Goal: Navigation & Orientation: Find specific page/section

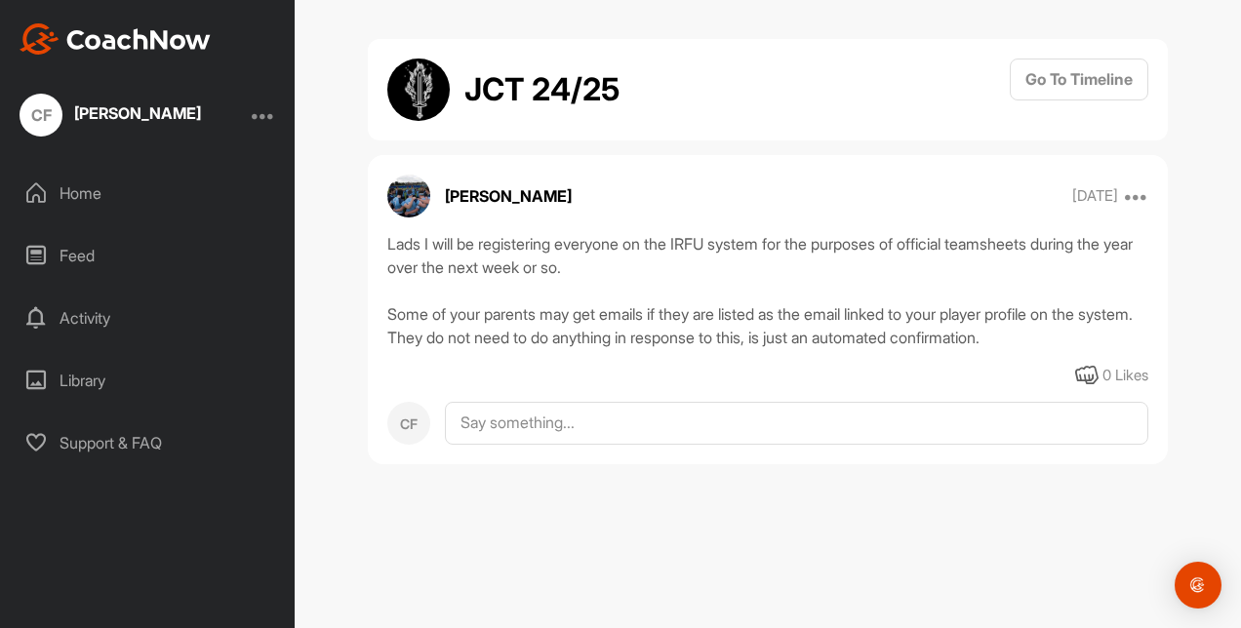
click at [98, 254] on div "Feed" at bounding box center [148, 255] width 275 height 49
click at [82, 268] on div "Feed" at bounding box center [148, 255] width 275 height 49
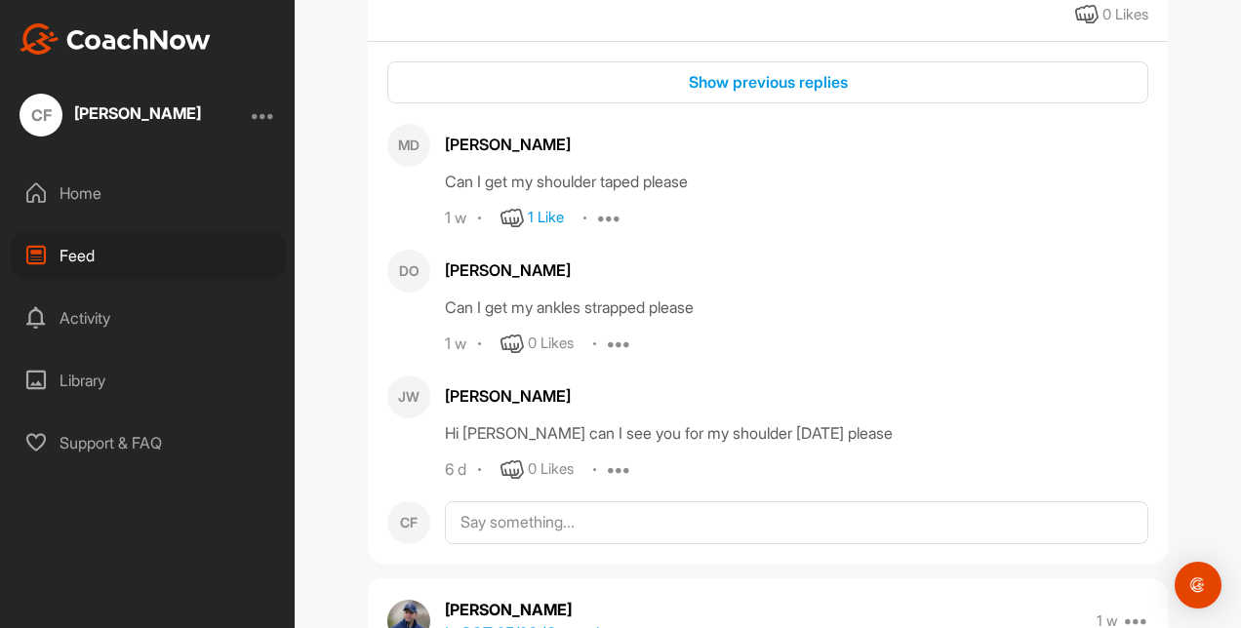
scroll to position [24276, 0]
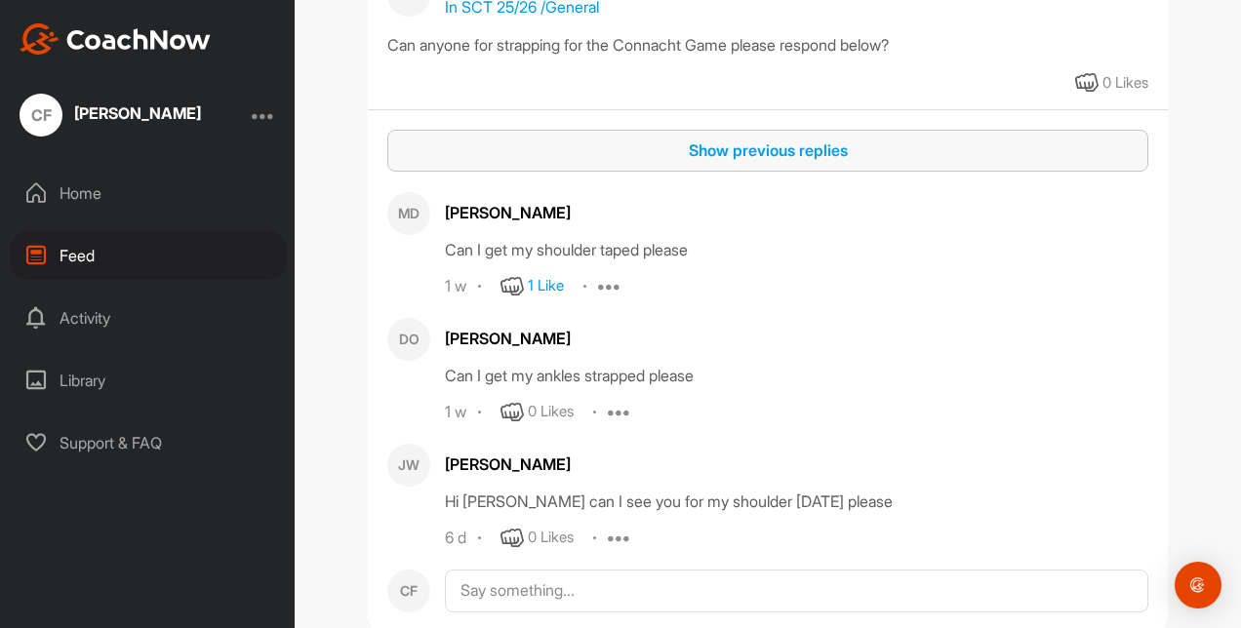
click at [707, 162] on div "Show previous replies" at bounding box center [768, 150] width 730 height 23
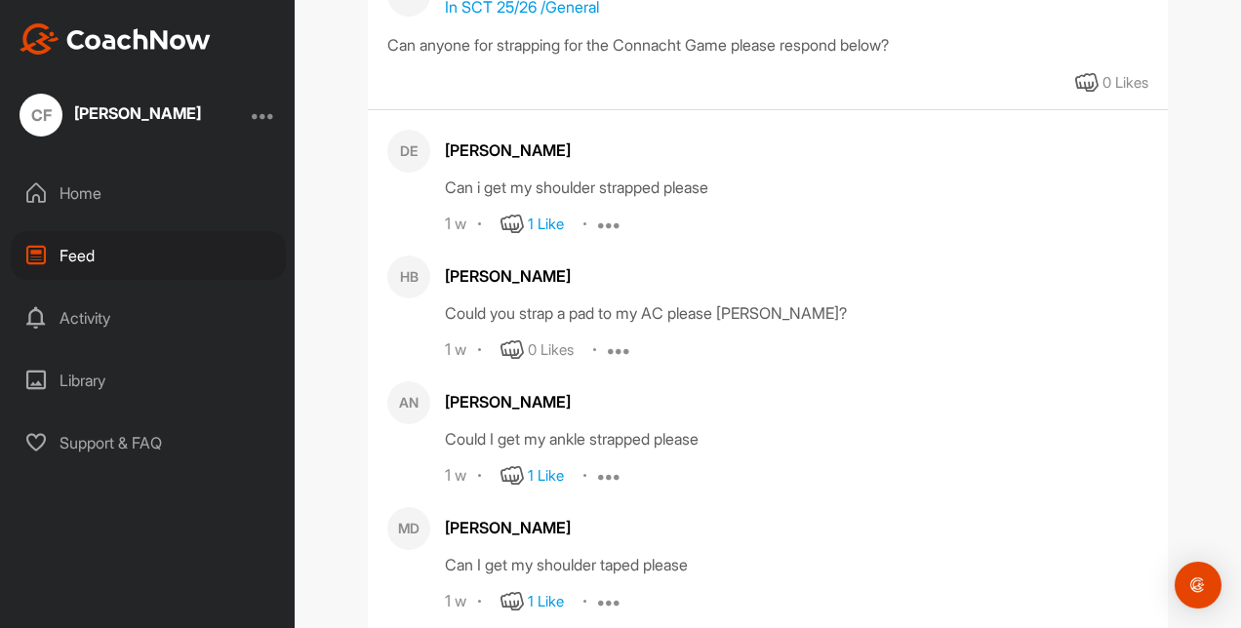
click at [479, 19] on p "In SCT 25/26 / General" at bounding box center [522, 6] width 154 height 23
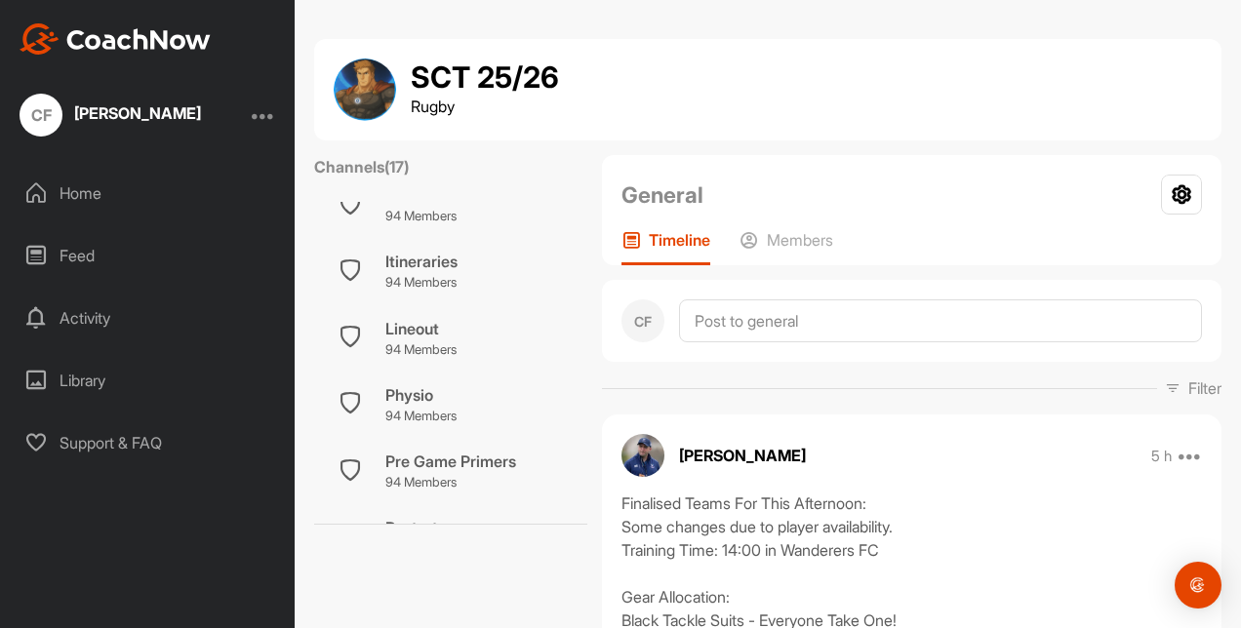
scroll to position [390, 0]
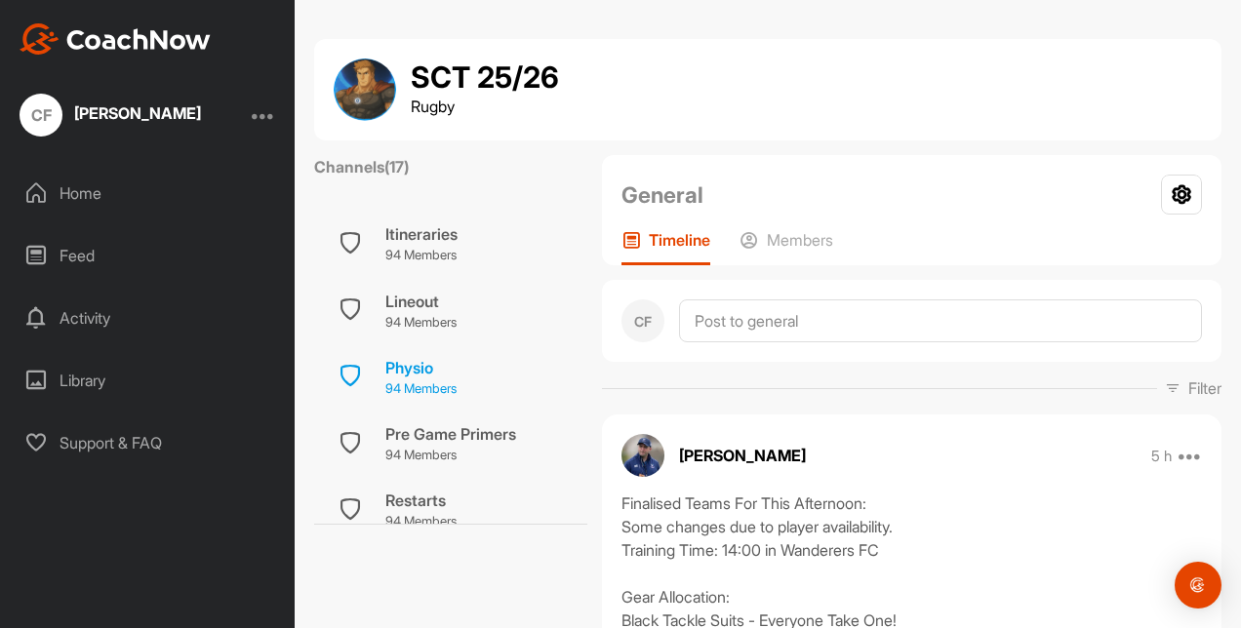
click at [424, 361] on div "Physio" at bounding box center [420, 367] width 71 height 23
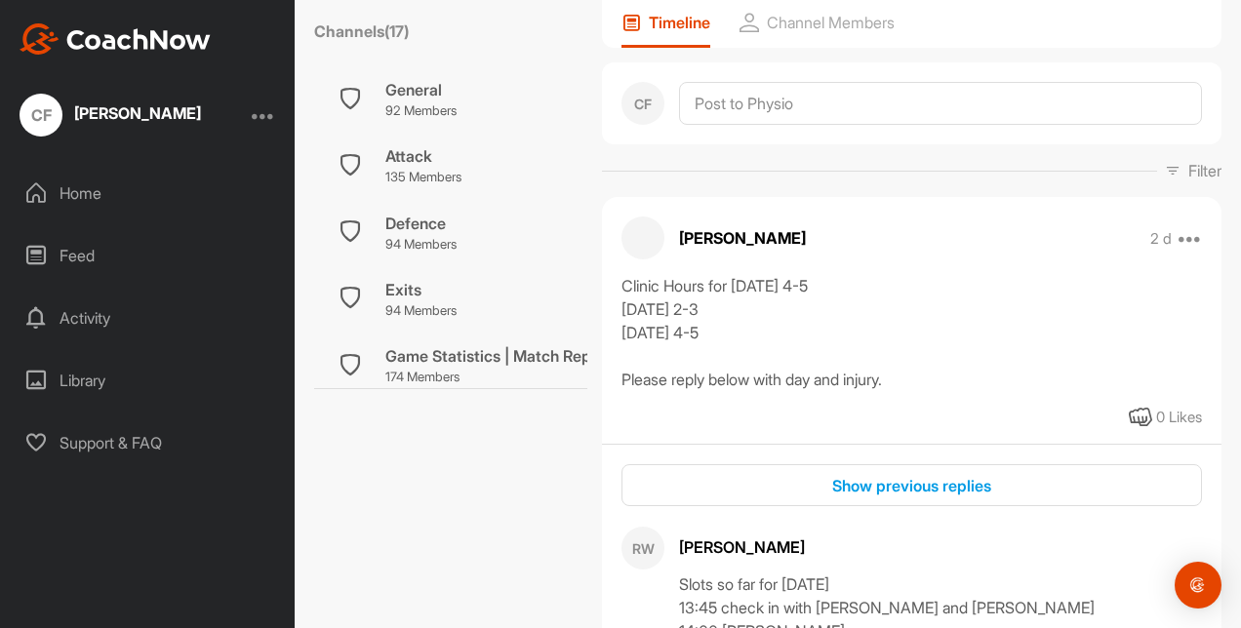
scroll to position [293, 0]
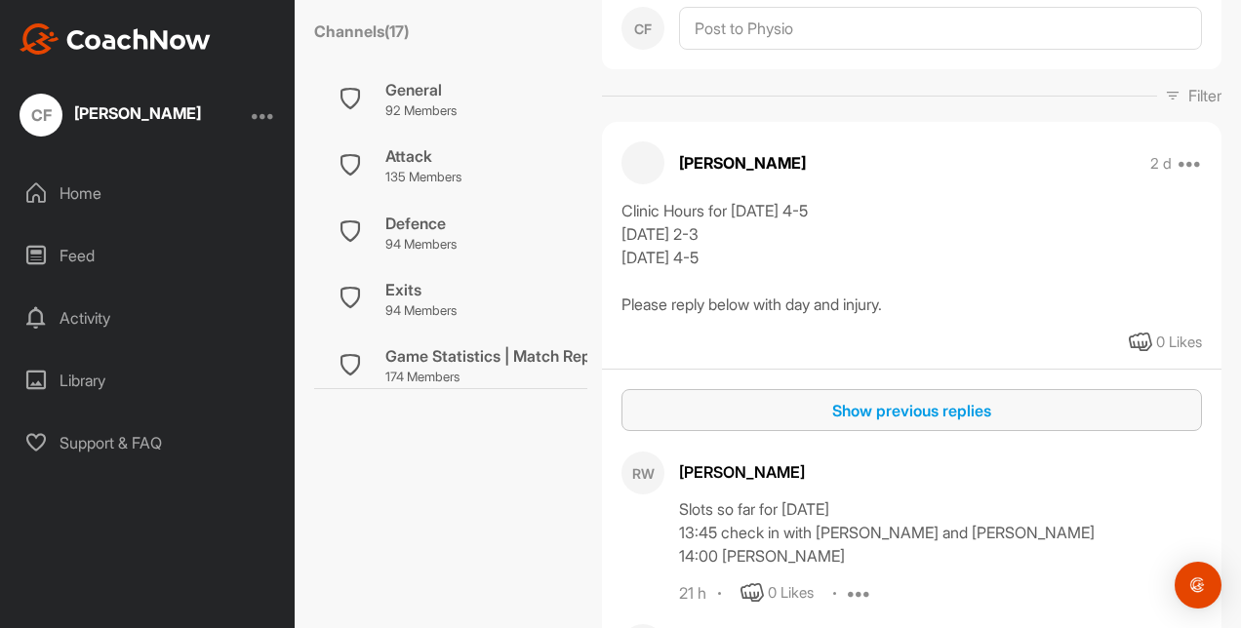
click at [869, 422] on div "Show previous replies" at bounding box center [911, 410] width 549 height 23
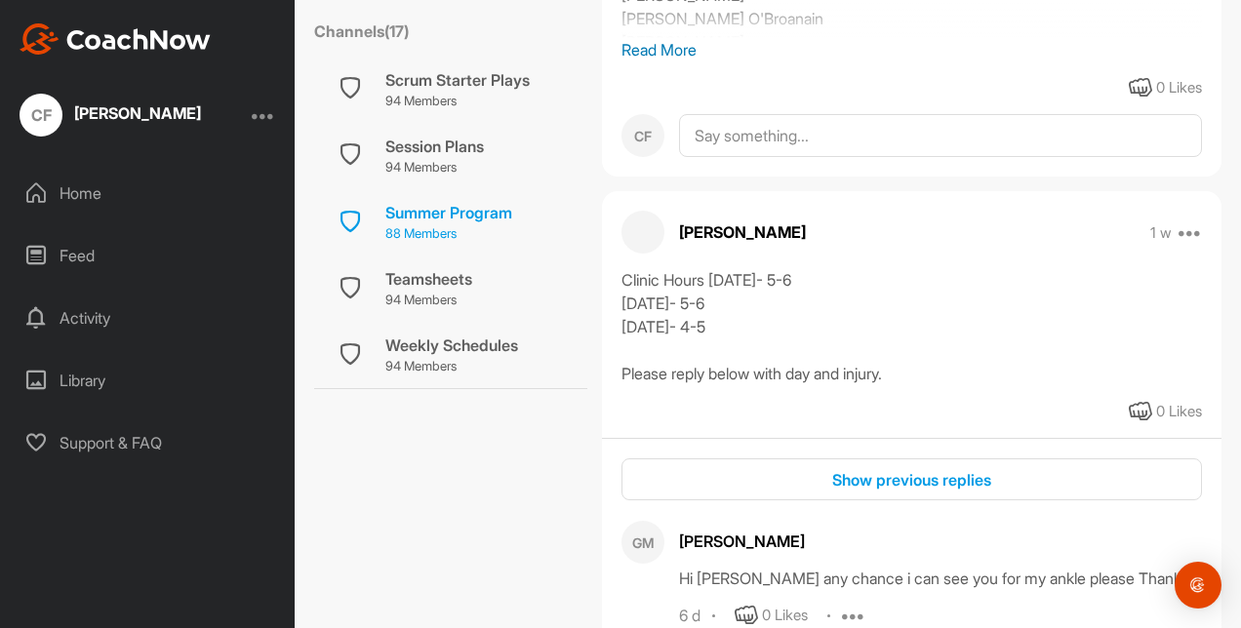
scroll to position [878, 0]
click at [437, 210] on div "Summer Program" at bounding box center [448, 212] width 127 height 23
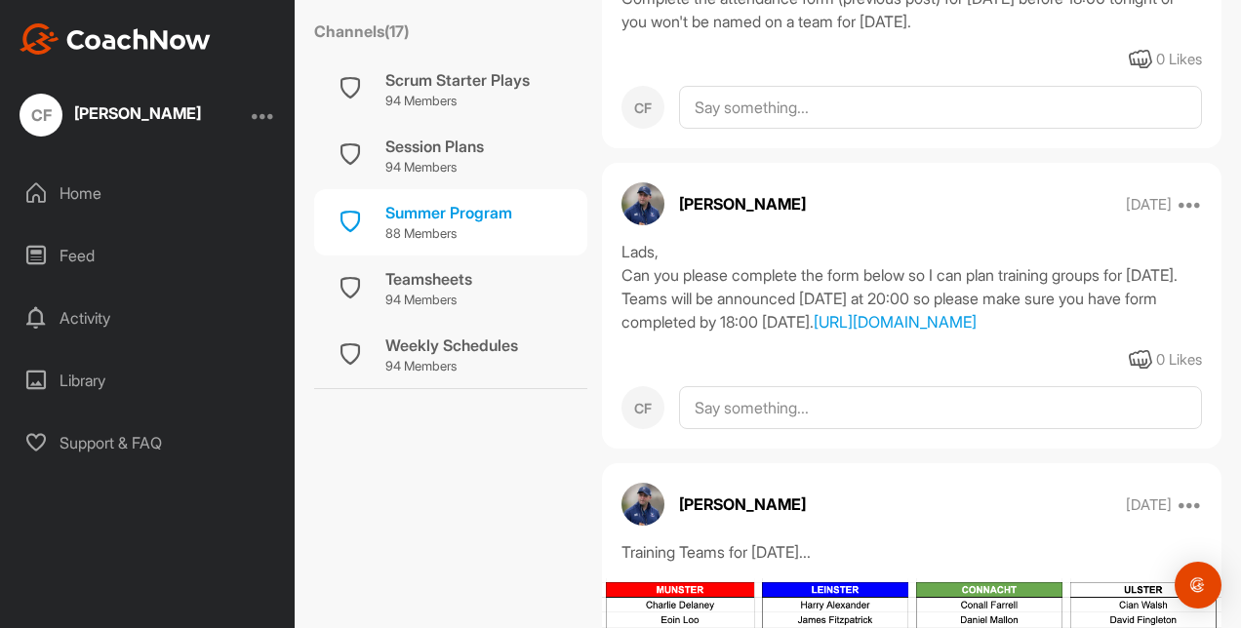
scroll to position [3629, 0]
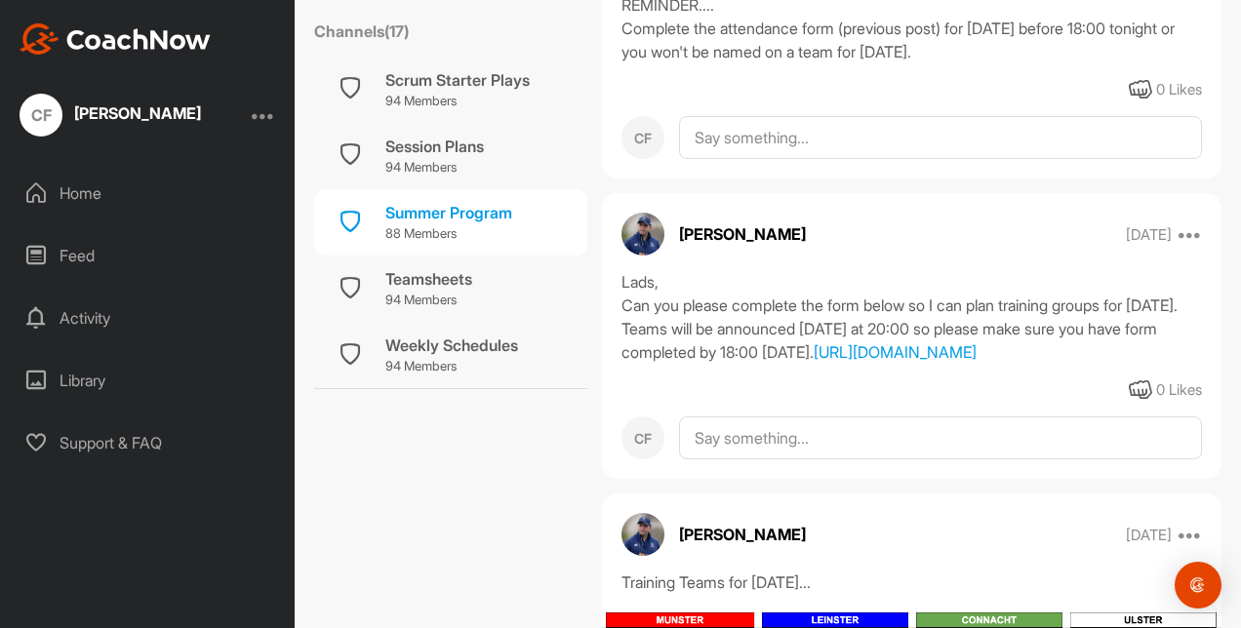
click at [57, 192] on div "Home" at bounding box center [148, 193] width 275 height 49
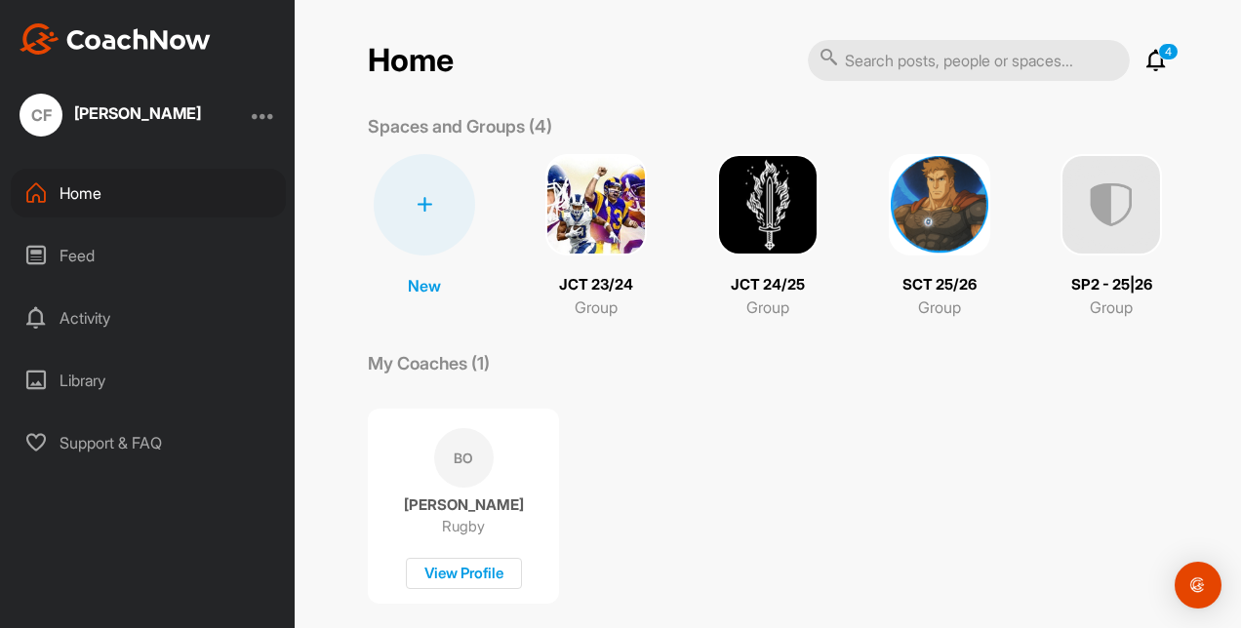
click at [910, 205] on img at bounding box center [939, 204] width 101 height 101
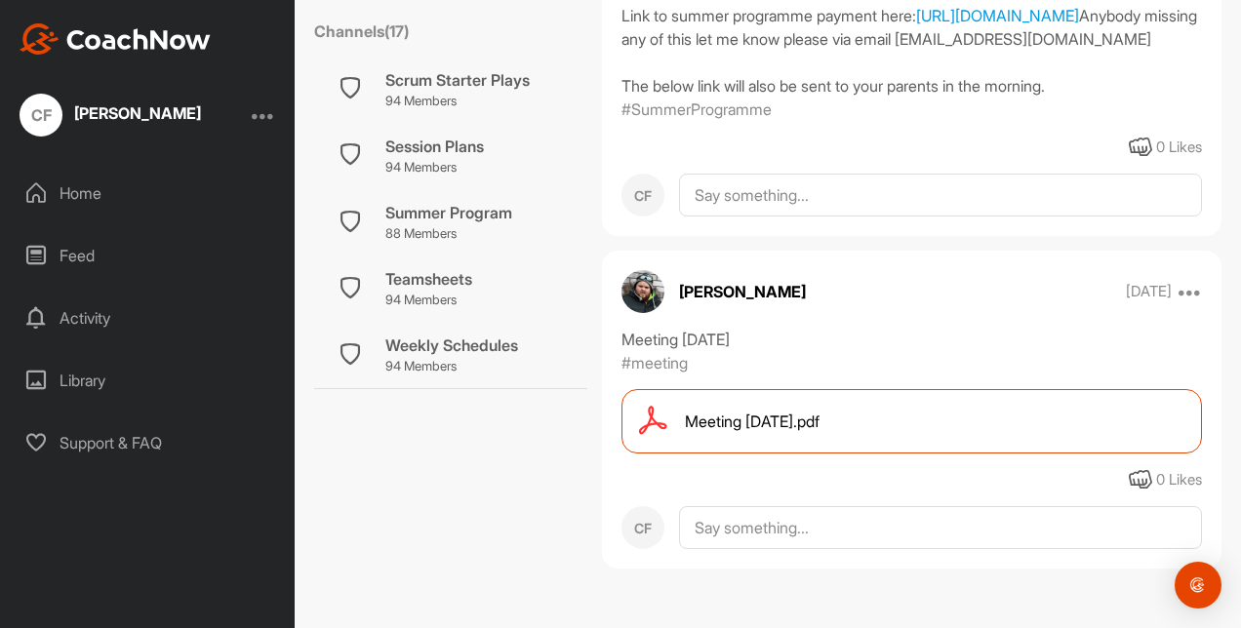
scroll to position [28153, 0]
click at [786, 425] on span "Meeting [DATE].pdf" at bounding box center [752, 421] width 135 height 23
click at [78, 253] on div "Feed" at bounding box center [148, 255] width 275 height 49
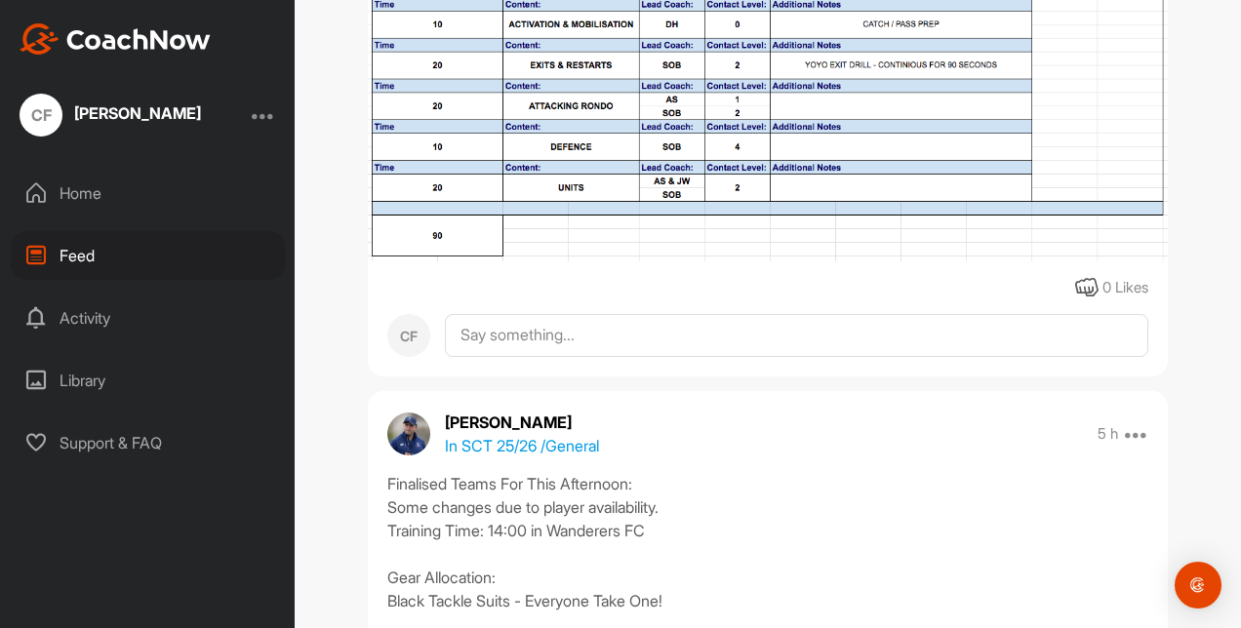
scroll to position [878, 0]
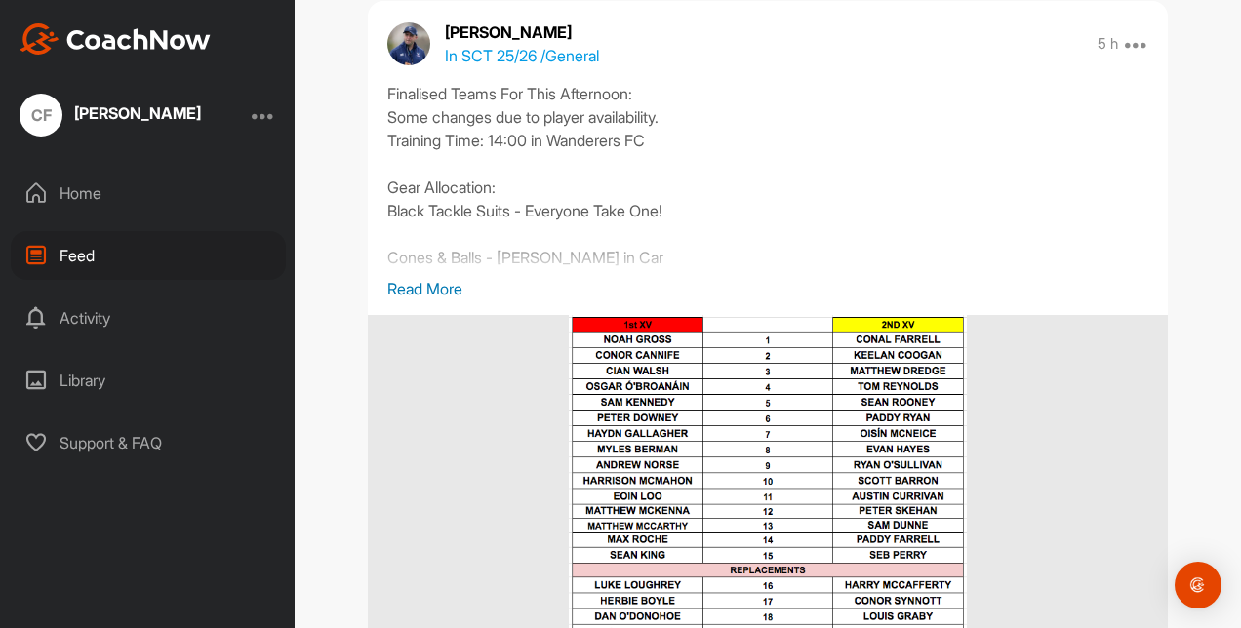
click at [396, 291] on p "Read More" at bounding box center [767, 288] width 761 height 23
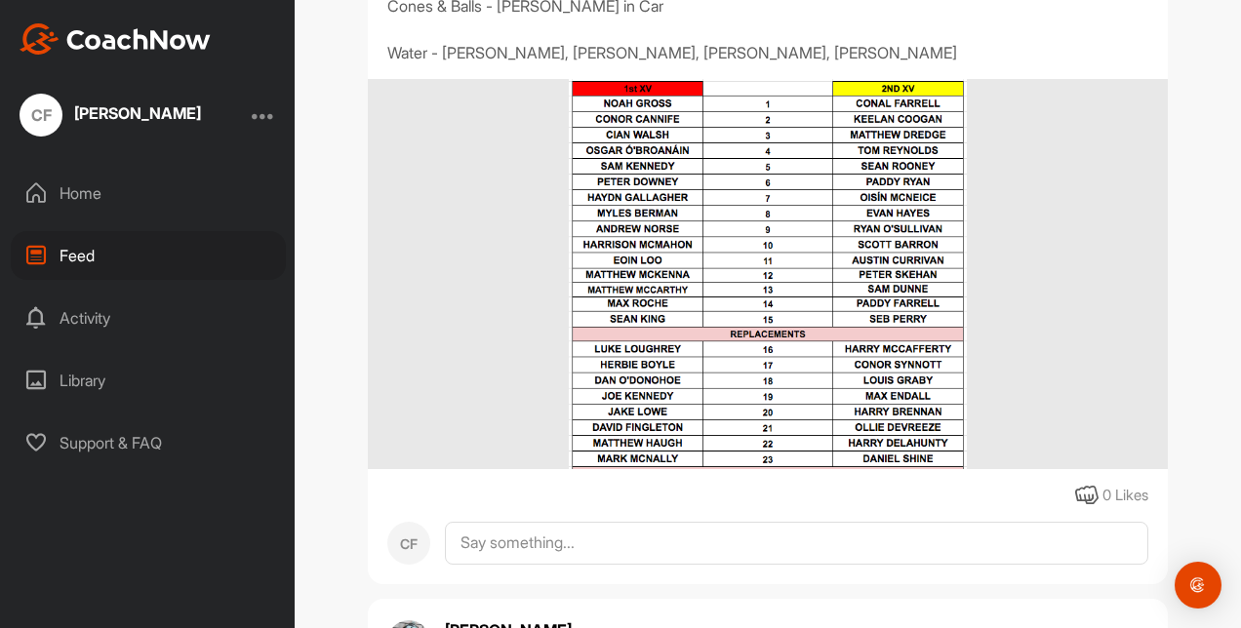
scroll to position [1073, 0]
